Goal: Download file/media

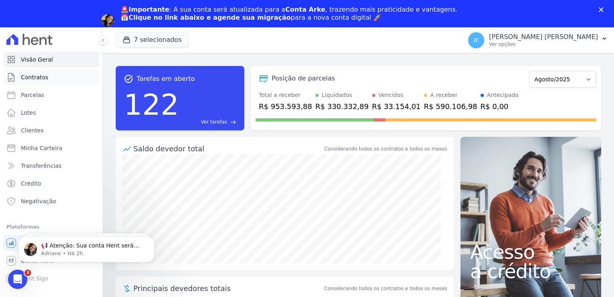
click at [45, 76] on span "Contratos" at bounding box center [34, 77] width 27 height 8
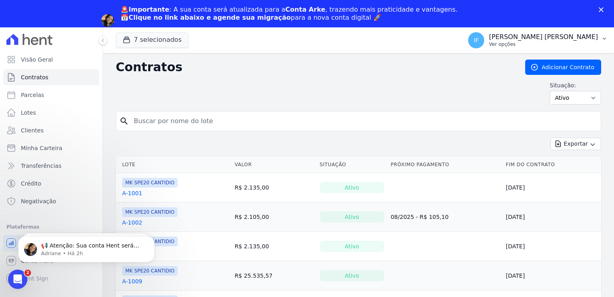
click at [535, 42] on p "Ver opções" at bounding box center [543, 44] width 109 height 6
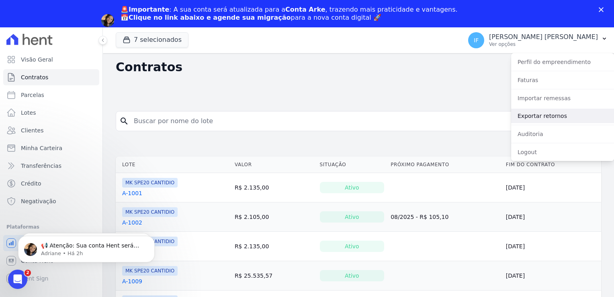
click at [542, 118] on link "Exportar retornos" at bounding box center [562, 116] width 103 height 14
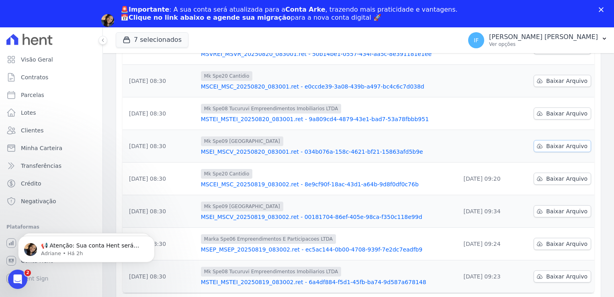
click at [556, 144] on span "Baixar Arquivo" at bounding box center [566, 146] width 41 height 8
click at [546, 111] on span "Baixar Arquivo" at bounding box center [566, 113] width 41 height 8
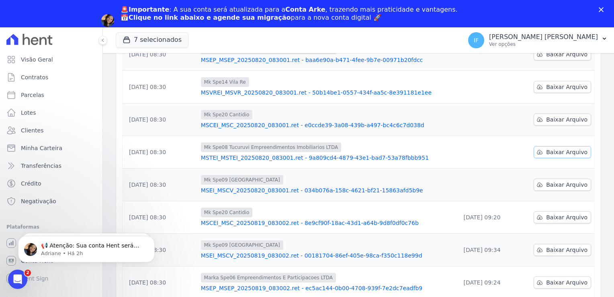
scroll to position [161, 0]
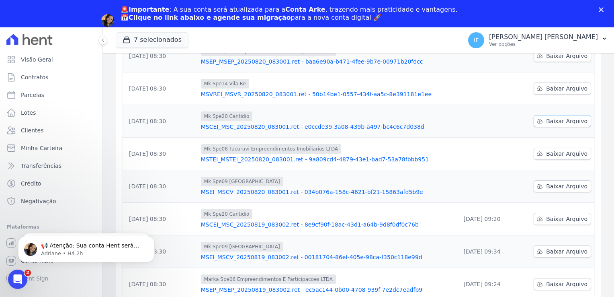
click at [559, 120] on span "Baixar Arquivo" at bounding box center [566, 121] width 41 height 8
click at [555, 87] on span "Baixar Arquivo" at bounding box center [566, 88] width 41 height 8
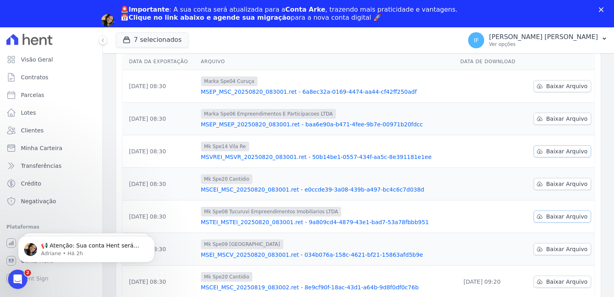
scroll to position [80, 0]
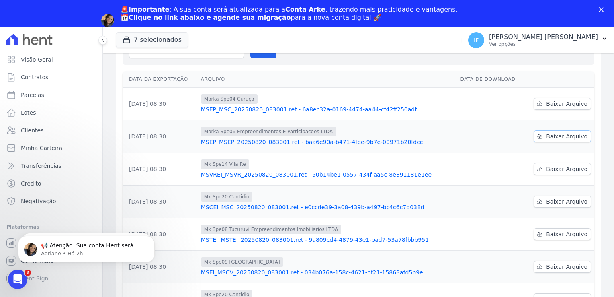
click at [549, 136] on span "Baixar Arquivo" at bounding box center [566, 136] width 41 height 8
click at [562, 103] on span "Baixar Arquivo" at bounding box center [566, 104] width 41 height 8
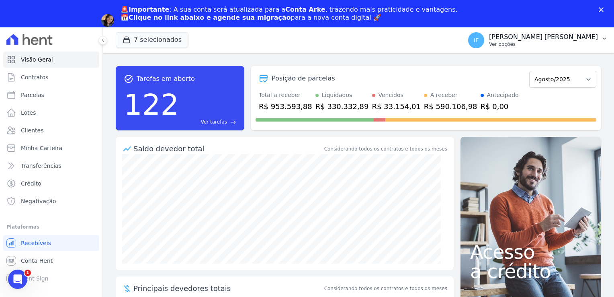
click at [558, 36] on p "[PERSON_NAME] [PERSON_NAME]" at bounding box center [543, 37] width 109 height 8
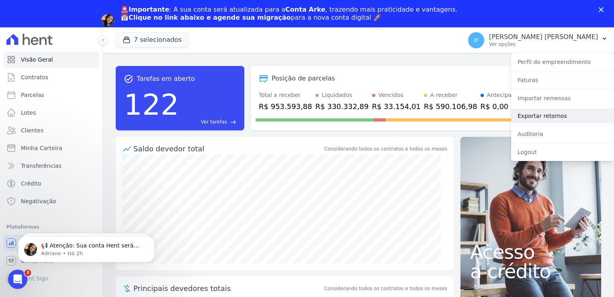
click at [544, 119] on link "Exportar retornos" at bounding box center [562, 116] width 103 height 14
